Goal: Transaction & Acquisition: Purchase product/service

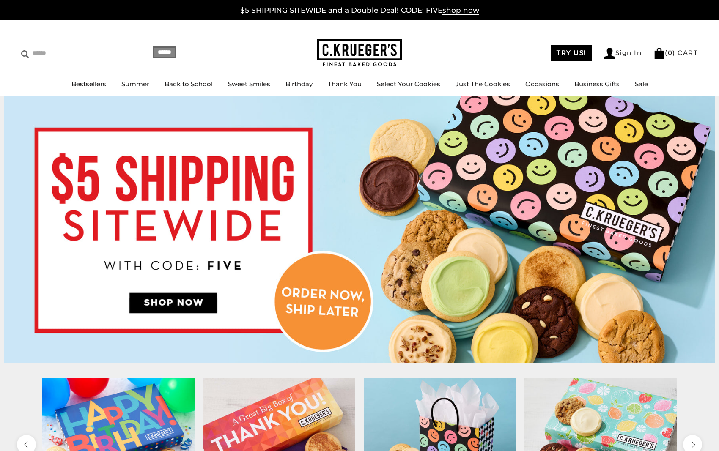
drag, startPoint x: 104, startPoint y: 99, endPoint x: 44, endPoint y: 52, distance: 76.1
click at [53, 55] on input "Search" at bounding box center [71, 53] width 101 height 13
type input "**********"
click at [153, 47] on input "******" at bounding box center [164, 52] width 23 height 11
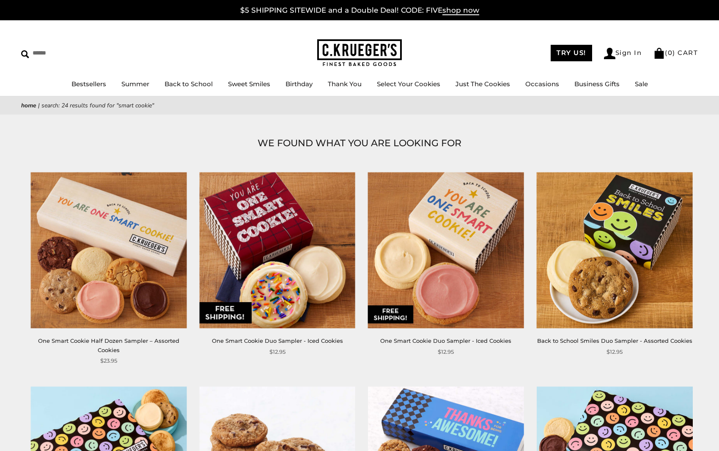
click at [115, 238] on img at bounding box center [109, 250] width 156 height 156
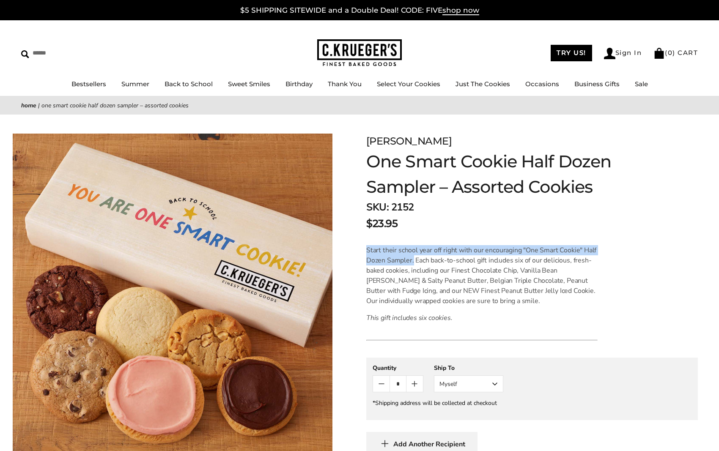
drag, startPoint x: 414, startPoint y: 260, endPoint x: 346, endPoint y: 244, distance: 69.2
click at [346, 244] on div "C.KRUEGER'S One Smart Cookie Half Dozen Sampler – Assorted Cookies SKU: 2152 $2…" at bounding box center [532, 336] width 374 height 442
copy p "Start their school year off right with our encouraging "One Smart Cookie" Half …"
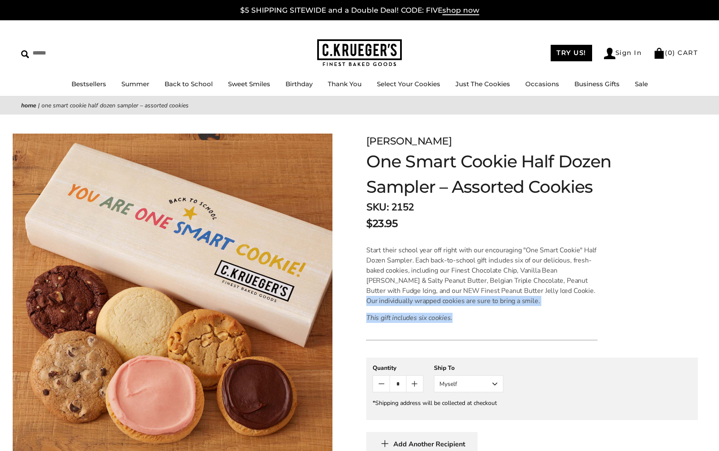
drag, startPoint x: 538, startPoint y: 289, endPoint x: 531, endPoint y: 317, distance: 28.8
click at [534, 316] on div "Start their school year off right with our encouraging "One Smart Cookie" Half …" at bounding box center [481, 284] width 231 height 78
copy div "Our individually wrapped cookies are sure to bring a smile. This gift includes …"
click at [60, 53] on input "Search" at bounding box center [71, 53] width 101 height 13
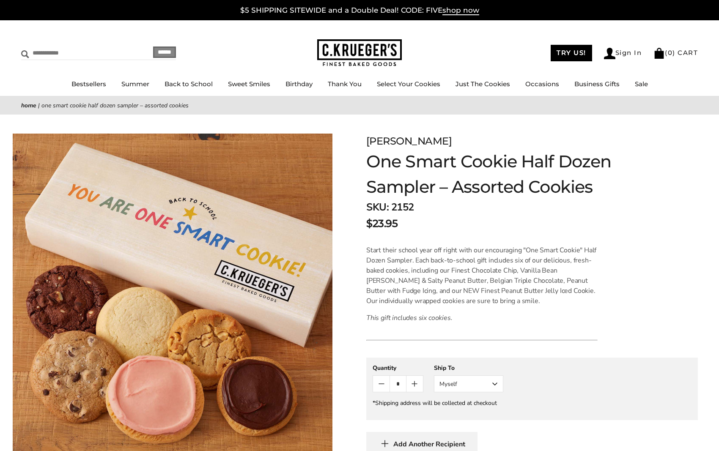
type input "**********"
click at [153, 47] on input "******" at bounding box center [164, 52] width 23 height 11
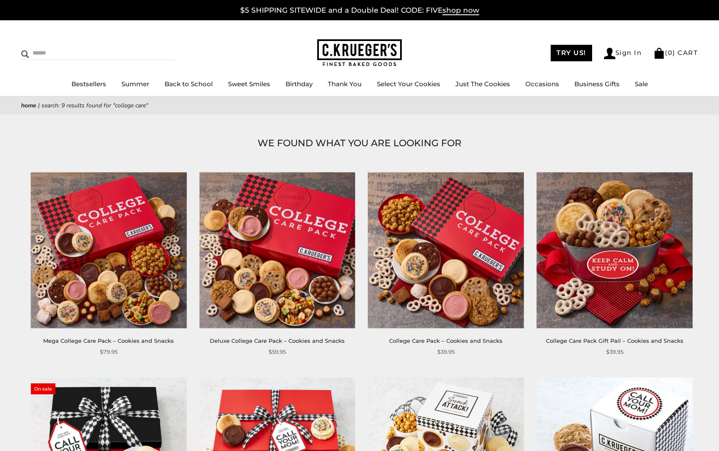
click at [77, 49] on input "Search" at bounding box center [71, 53] width 101 height 13
type input "***"
click at [153, 47] on input "******" at bounding box center [164, 52] width 23 height 11
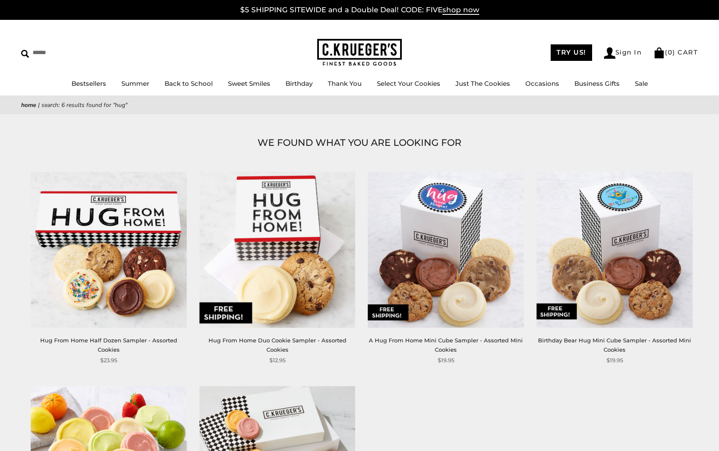
click at [137, 223] on img at bounding box center [109, 250] width 156 height 156
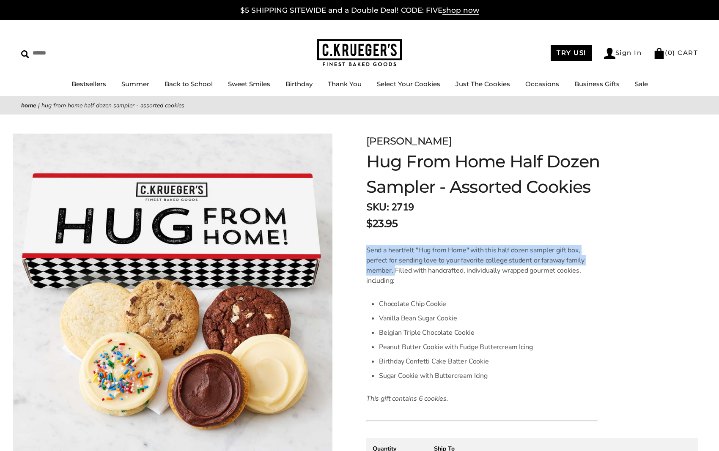
drag, startPoint x: 394, startPoint y: 271, endPoint x: 365, endPoint y: 250, distance: 36.0
click at [365, 250] on div "C.KRUEGER'S Hug From Home Half Dozen Sampler - Assorted Cookies SKU: 2719 $23.9…" at bounding box center [532, 376] width 374 height 523
copy p "Send a heartfelt "Hug from Home" with this half dozen sampler gift box, perfect…"
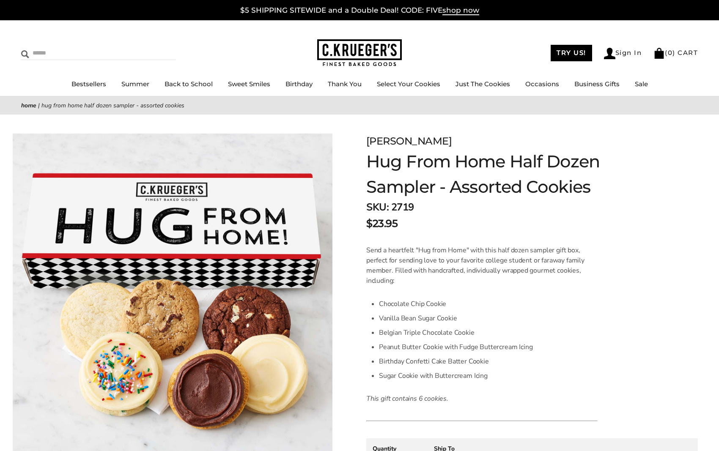
click at [54, 48] on input "Search" at bounding box center [71, 53] width 101 height 13
type input "********"
click at [153, 47] on input "******" at bounding box center [164, 52] width 23 height 11
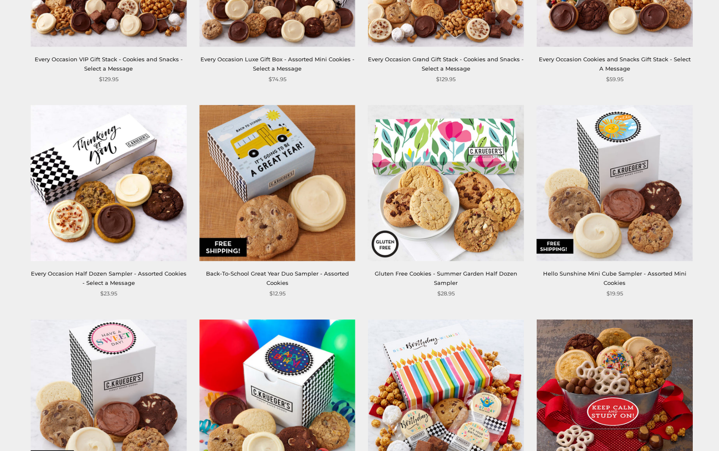
scroll to position [715, 0]
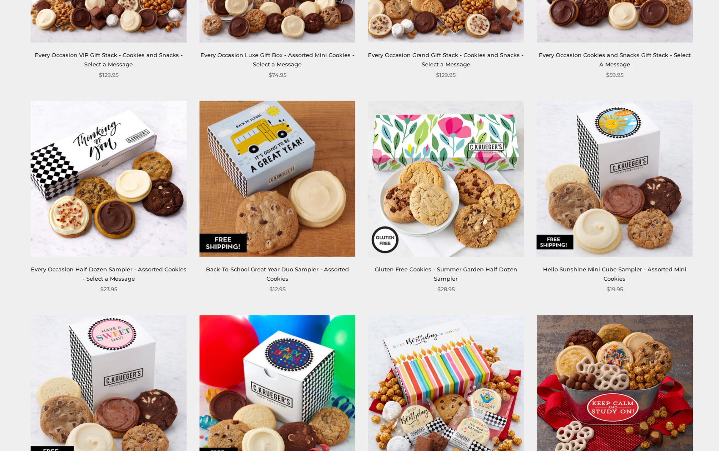
click at [129, 171] on img at bounding box center [109, 179] width 156 height 156
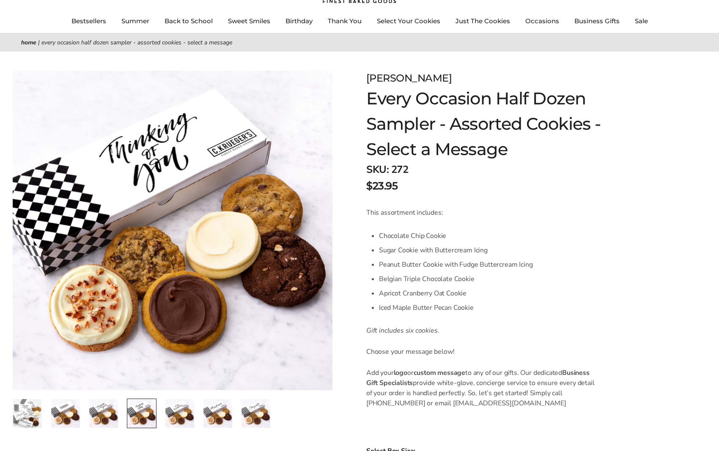
scroll to position [57, 0]
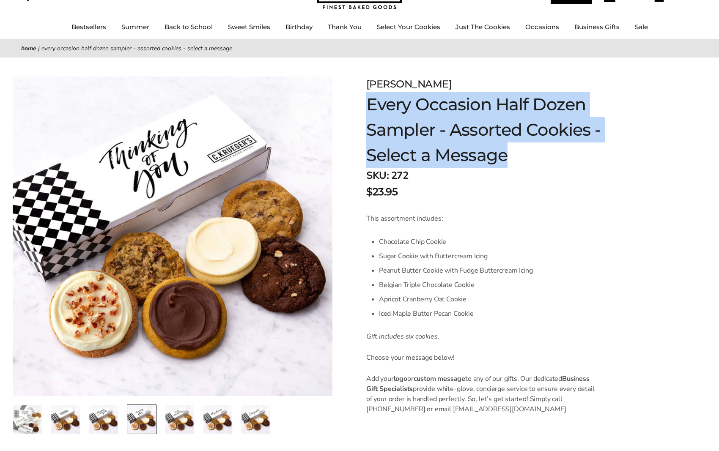
drag, startPoint x: 366, startPoint y: 99, endPoint x: 536, endPoint y: 157, distance: 180.1
click at [535, 157] on h1 "Every Occasion Half Dozen Sampler - Assorted Cookies - Select a Message" at bounding box center [501, 130] width 270 height 76
copy h1 "Every Occasion Half Dozen Sampler - Assorted Cookies - Select a Message"
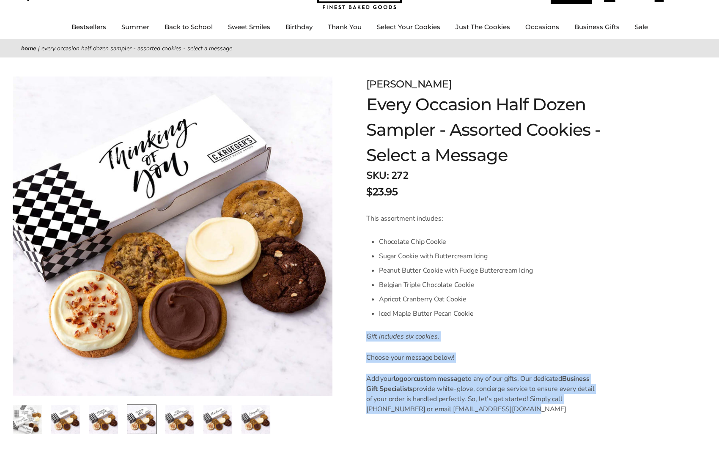
drag, startPoint x: 365, startPoint y: 337, endPoint x: 546, endPoint y: 407, distance: 193.5
click at [546, 406] on div "C.KRUEGER'S Every Occasion Half Dozen Sampler - Assorted Cookies - Select a Mes…" at bounding box center [532, 442] width 374 height 768
copy div "Gift includes six cookies. Choose your message below! Add your logo or custom m…"
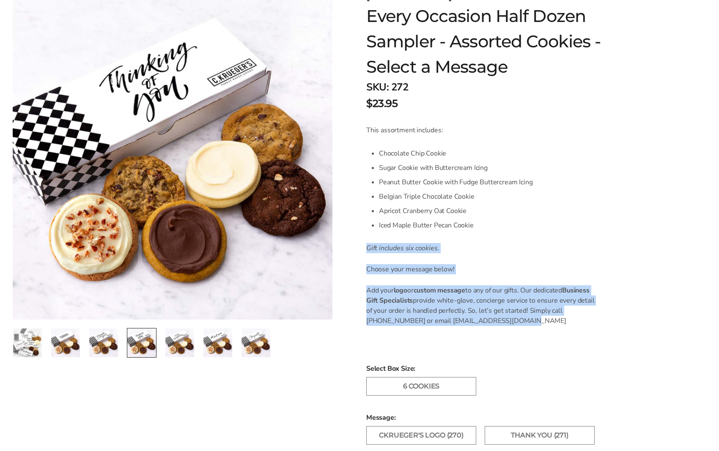
scroll to position [145, 0]
click at [478, 269] on p "Choose your message below!" at bounding box center [481, 270] width 231 height 10
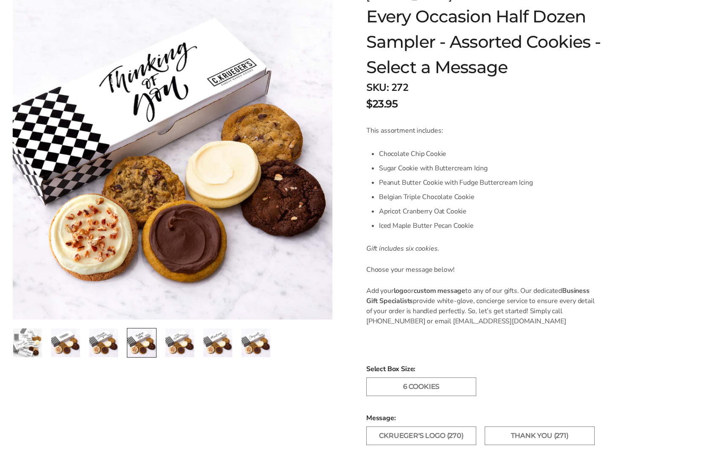
click at [395, 60] on h1 "Every Occasion Half Dozen Sampler - Assorted Cookies - Select a Message" at bounding box center [501, 42] width 270 height 76
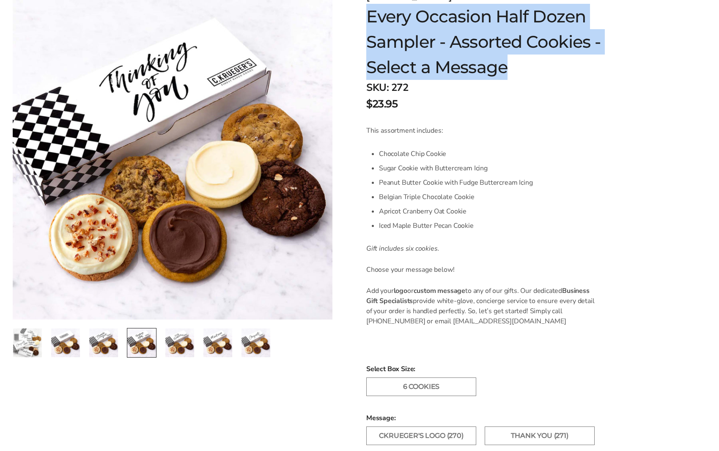
drag, startPoint x: 517, startPoint y: 69, endPoint x: 368, endPoint y: 19, distance: 158.1
click at [368, 19] on h1 "Every Occasion Half Dozen Sampler - Assorted Cookies - Select a Message" at bounding box center [501, 42] width 270 height 76
copy h1 "Every Occasion Half Dozen Sampler - Assorted Cookies - Select a Message"
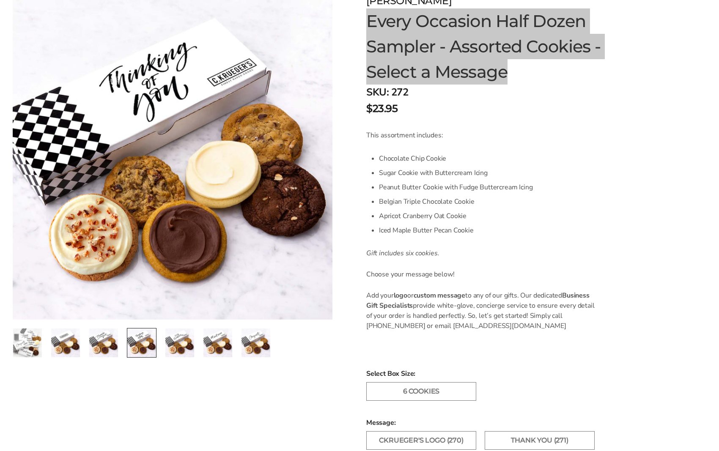
scroll to position [136, 0]
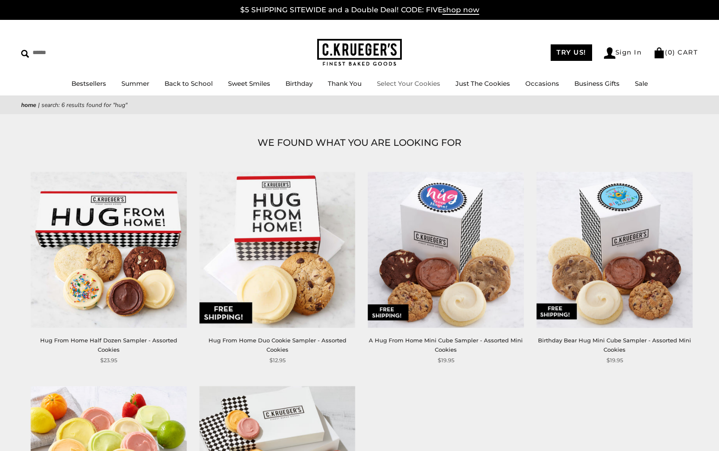
click at [402, 84] on link "Select Your Cookies" at bounding box center [408, 84] width 63 height 8
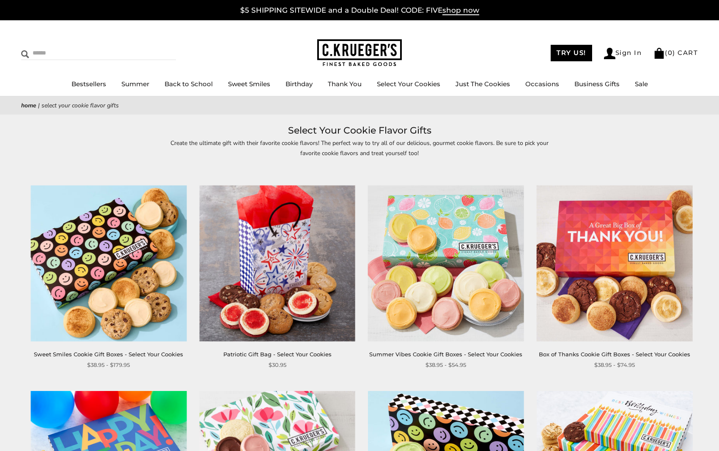
click at [89, 50] on input "Search" at bounding box center [71, 53] width 101 height 13
type input "******"
click at [153, 47] on input "******" at bounding box center [164, 52] width 23 height 11
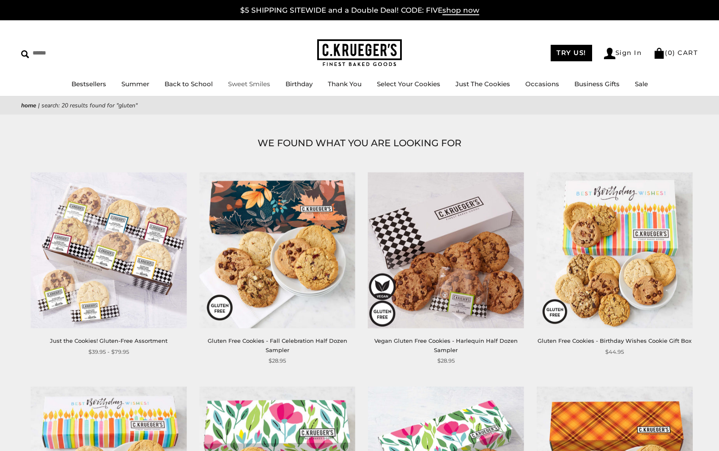
click at [265, 84] on link "Sweet Smiles" at bounding box center [249, 84] width 42 height 8
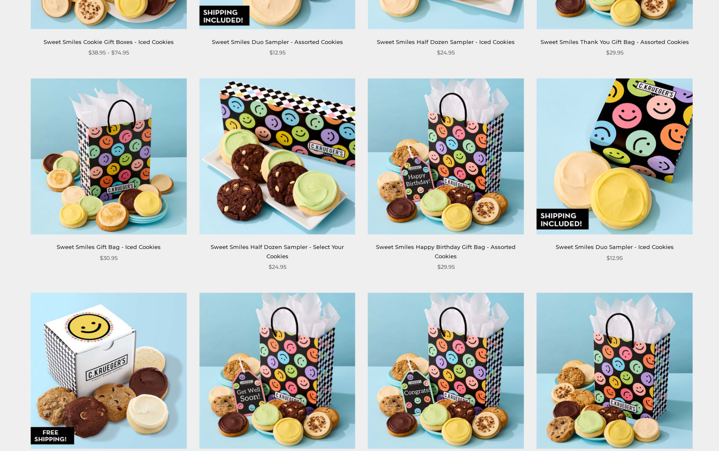
scroll to position [744, 0]
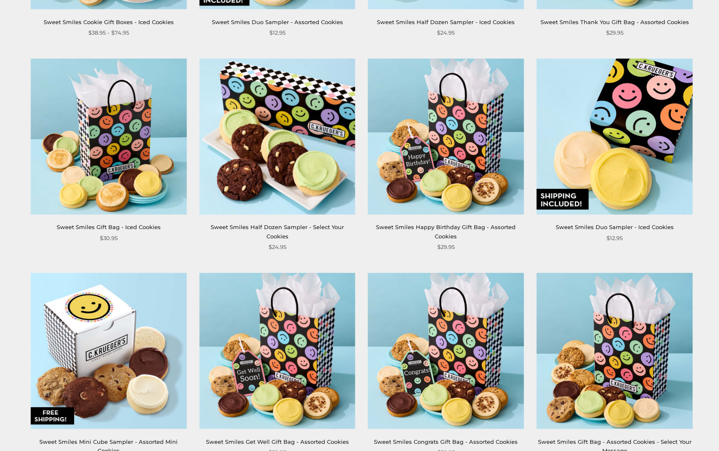
click at [265, 170] on img at bounding box center [277, 137] width 156 height 156
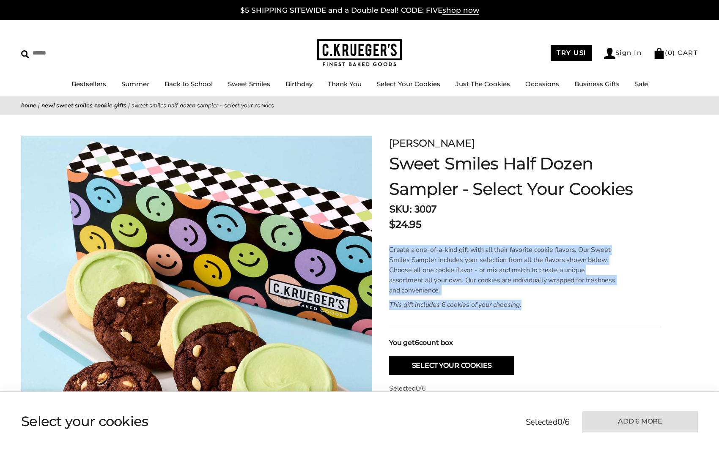
drag, startPoint x: 522, startPoint y: 309, endPoint x: 385, endPoint y: 252, distance: 148.5
click at [385, 252] on div "**********" at bounding box center [516, 331] width 289 height 390
copy div "Create a one-of-a-kind gift with all their favorite cookie flavors. Our Sweet S…"
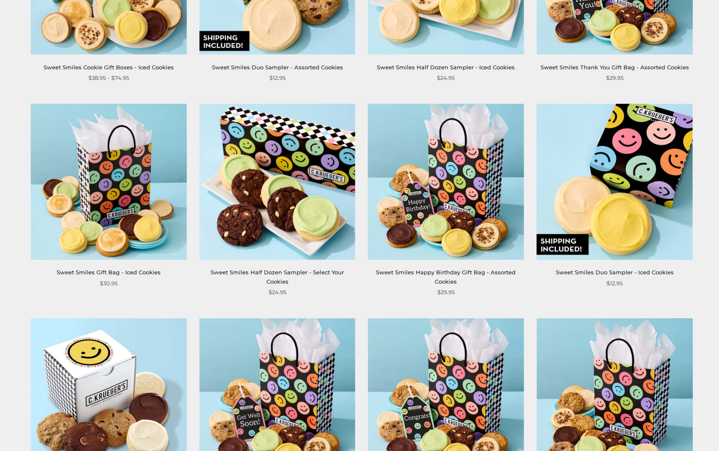
scroll to position [716, 0]
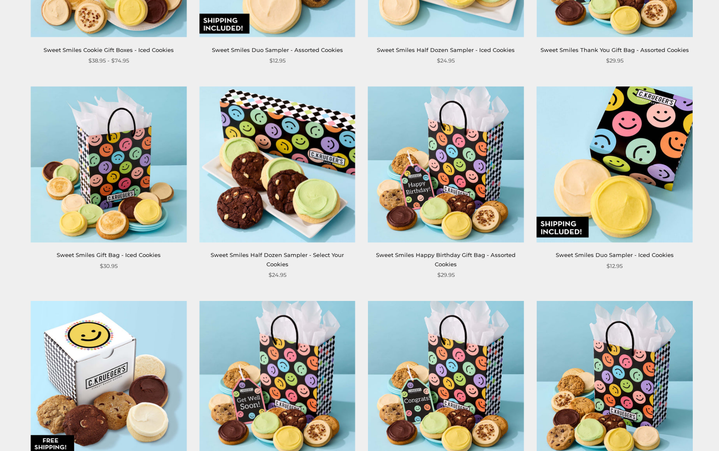
click at [598, 196] on img at bounding box center [615, 165] width 156 height 156
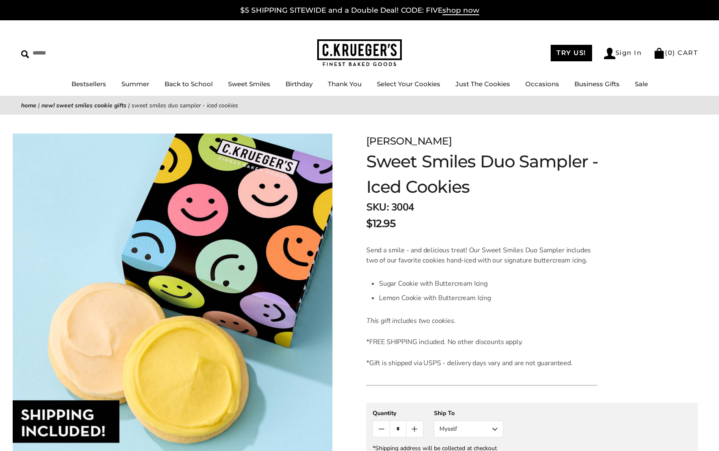
click at [441, 241] on form "C.KRUEGER'S Sweet Smiles Duo Sampler - Iced Cookies SKU: 3004 $12.95 / Send a s…" at bounding box center [532, 368] width 332 height 468
drag, startPoint x: 447, startPoint y: 261, endPoint x: 353, endPoint y: 252, distance: 93.9
click at [353, 252] on div "C.KRUEGER'S Sweet Smiles Duo Sampler - Iced Cookies SKU: 3004 $12.95 / Send a s…" at bounding box center [532, 358] width 374 height 487
copy p "Send a smile - and delicious treat! Our Sweet Smiles Duo Sampler includes two o…"
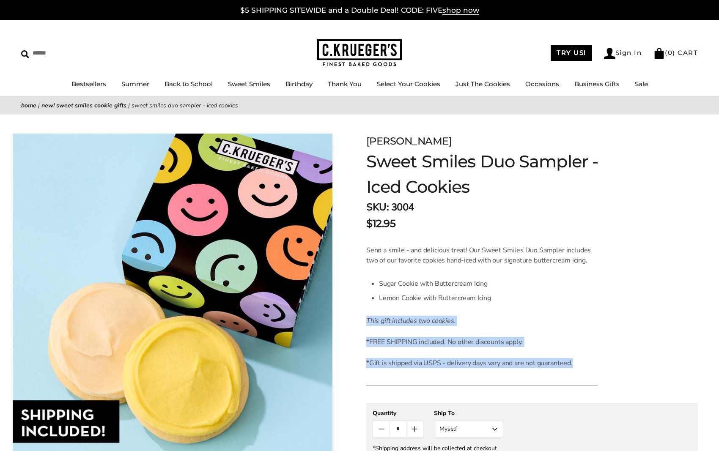
drag, startPoint x: 366, startPoint y: 321, endPoint x: 581, endPoint y: 363, distance: 218.5
click at [581, 359] on div "Send a smile - and delicious treat! Our Sweet Smiles Duo Sampler includes two o…" at bounding box center [481, 306] width 231 height 123
copy div "This gift includes two cookies. *FREE SHIPPING included. No other discounts app…"
click at [184, 82] on link "Back to School" at bounding box center [189, 84] width 48 height 8
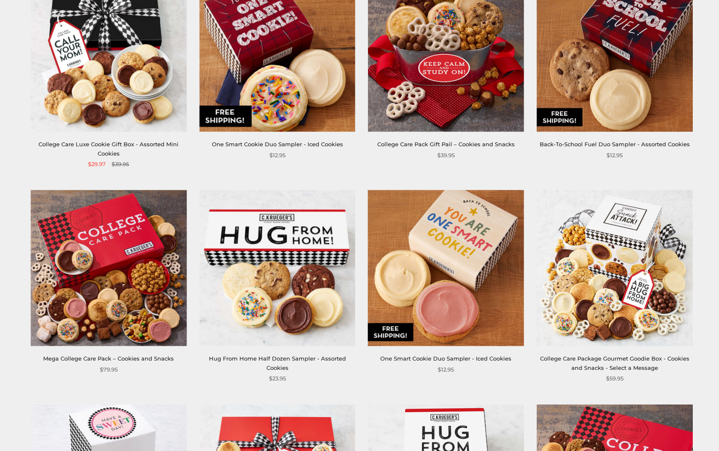
scroll to position [397, 0]
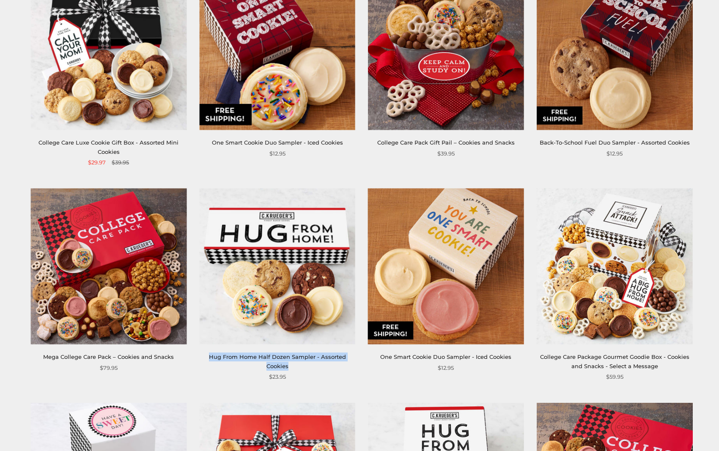
drag, startPoint x: 261, startPoint y: 363, endPoint x: 236, endPoint y: 419, distance: 61.7
click at [201, 358] on div "Hug From Home Half Dozen Sampler - Assorted Cookies" at bounding box center [277, 362] width 156 height 18
copy link "Hug From Home Half Dozen Sampler - Assorted Cookies"
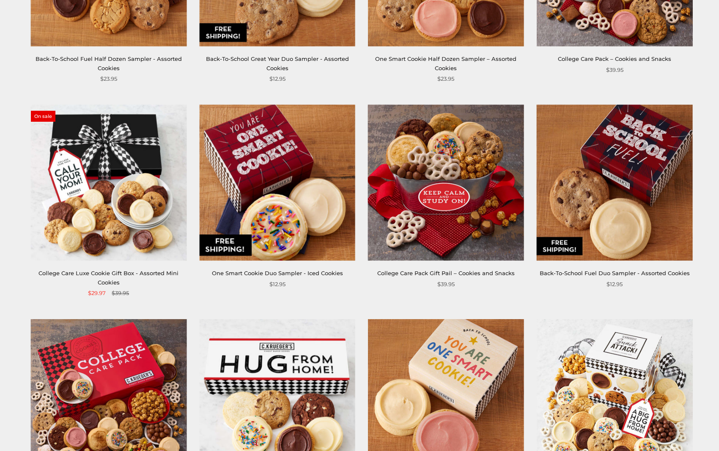
scroll to position [0, 0]
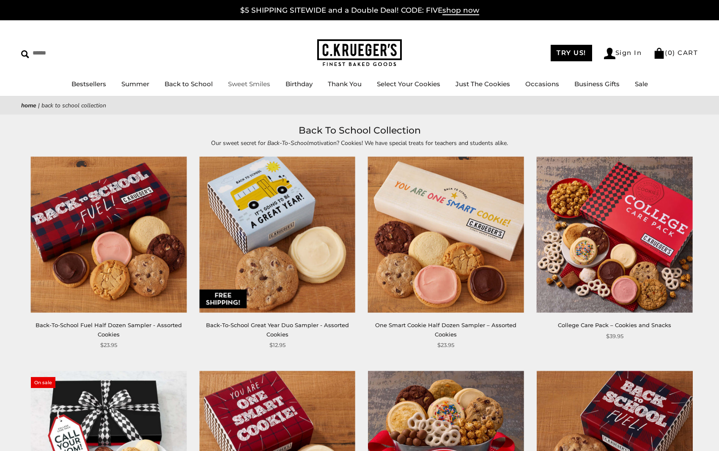
click at [256, 87] on link "Sweet Smiles" at bounding box center [249, 84] width 42 height 8
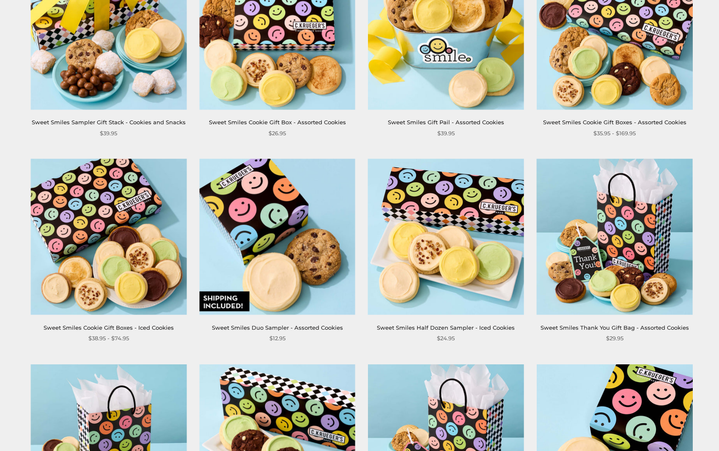
scroll to position [442, 0]
